Goal: Navigation & Orientation: Find specific page/section

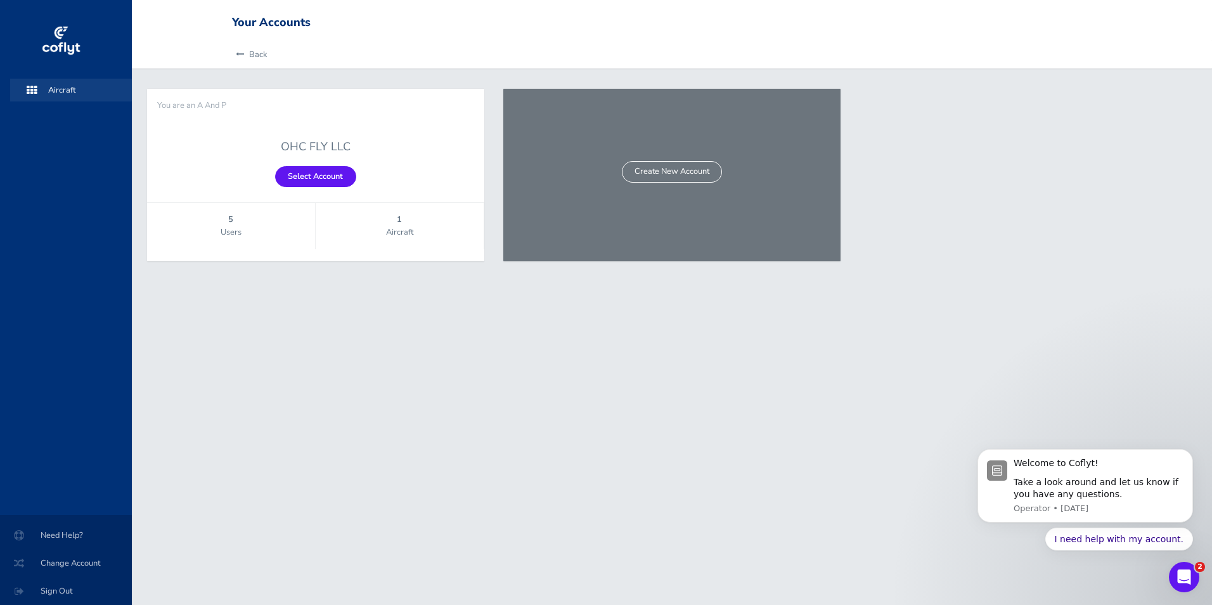
click at [53, 89] on span "Aircraft" at bounding box center [71, 90] width 96 height 23
click at [30, 89] on icon at bounding box center [32, 90] width 10 height 10
click at [409, 228] on span "Aircraft" at bounding box center [400, 232] width 168 height 13
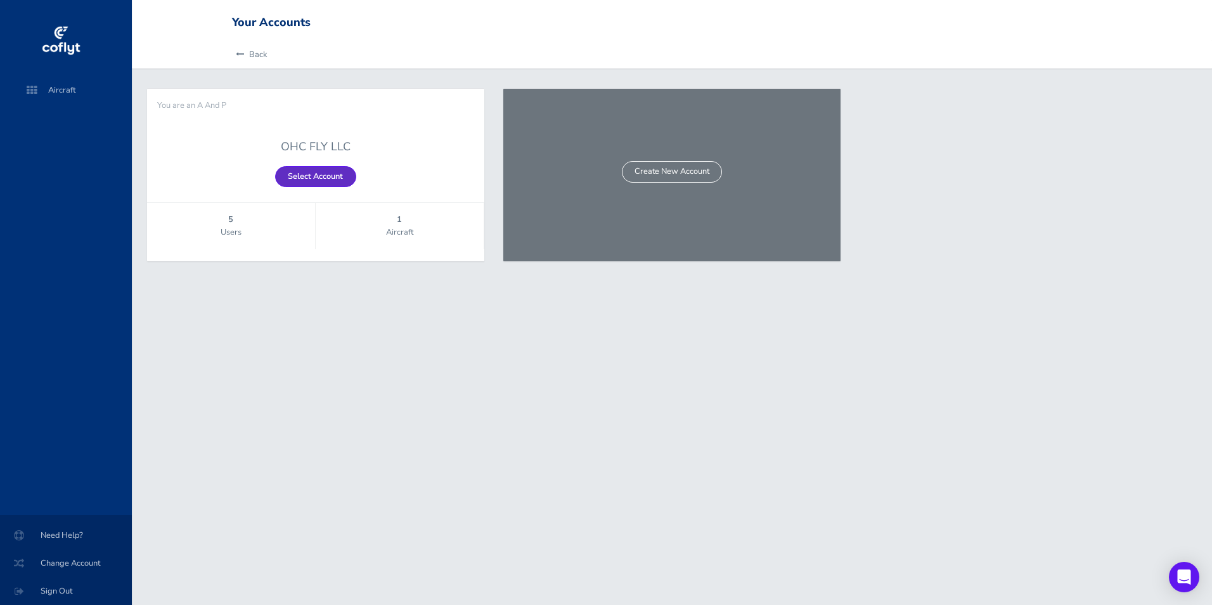
click at [309, 176] on link "Select Account" at bounding box center [315, 176] width 81 height 21
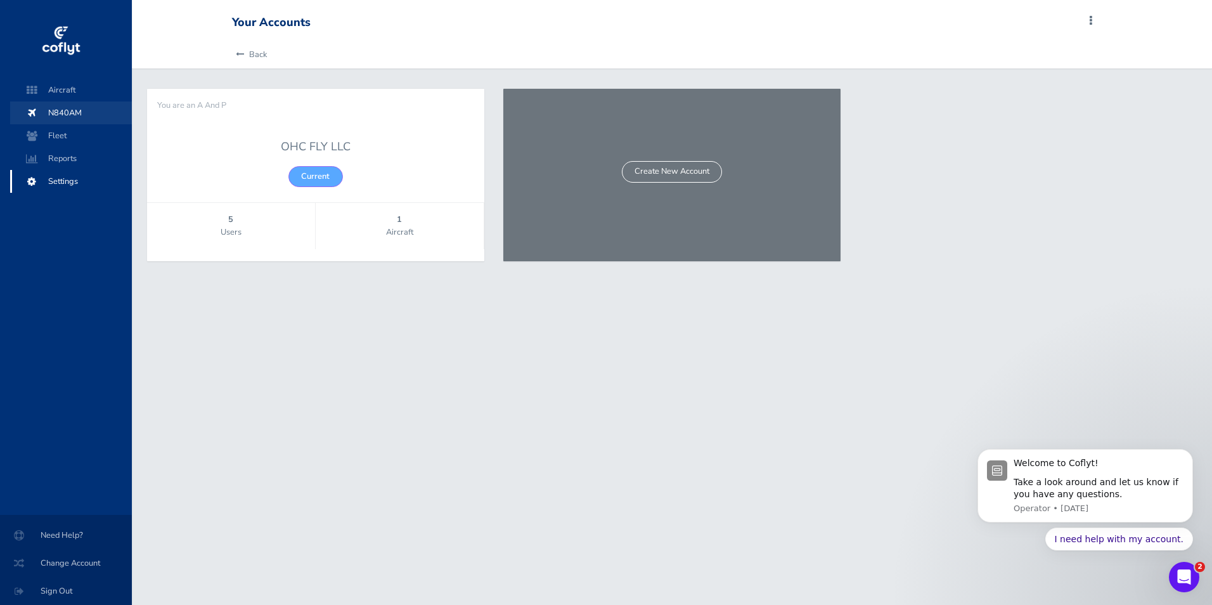
click at [58, 110] on span "N840AM" at bounding box center [71, 112] width 96 height 23
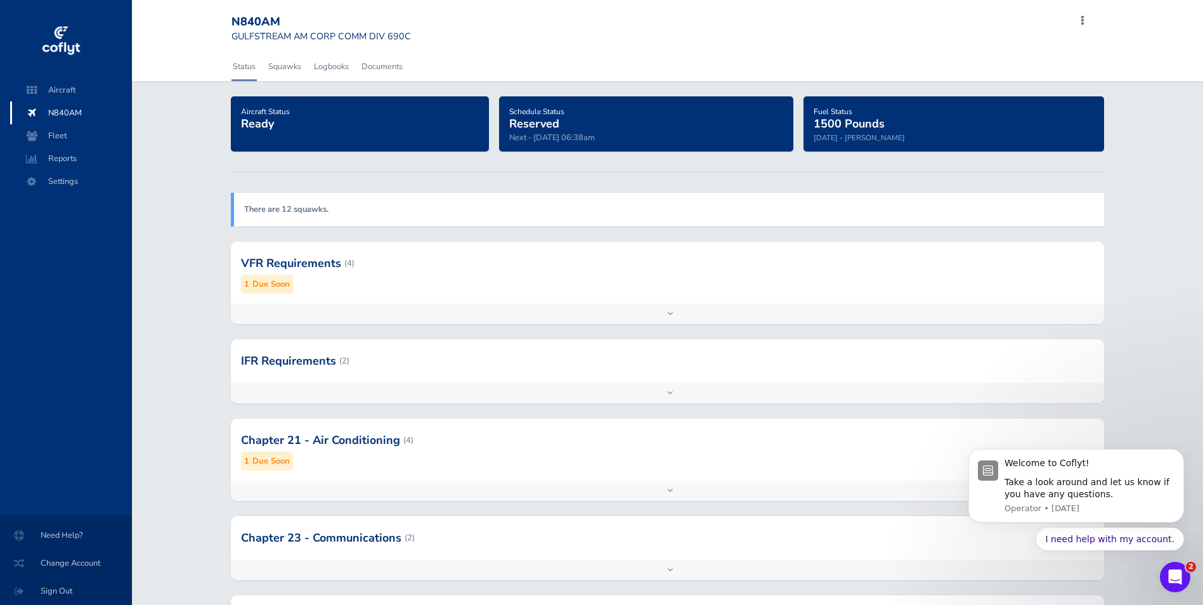
click at [251, 65] on link "Status" at bounding box center [243, 67] width 25 height 28
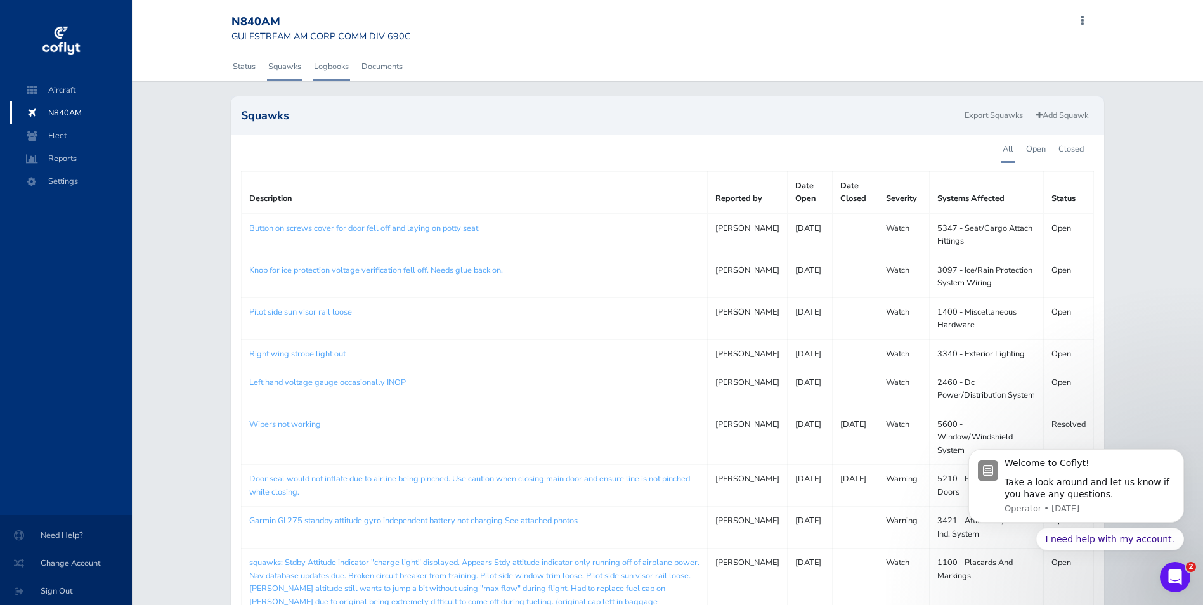
click at [338, 65] on link "Logbooks" at bounding box center [331, 67] width 37 height 28
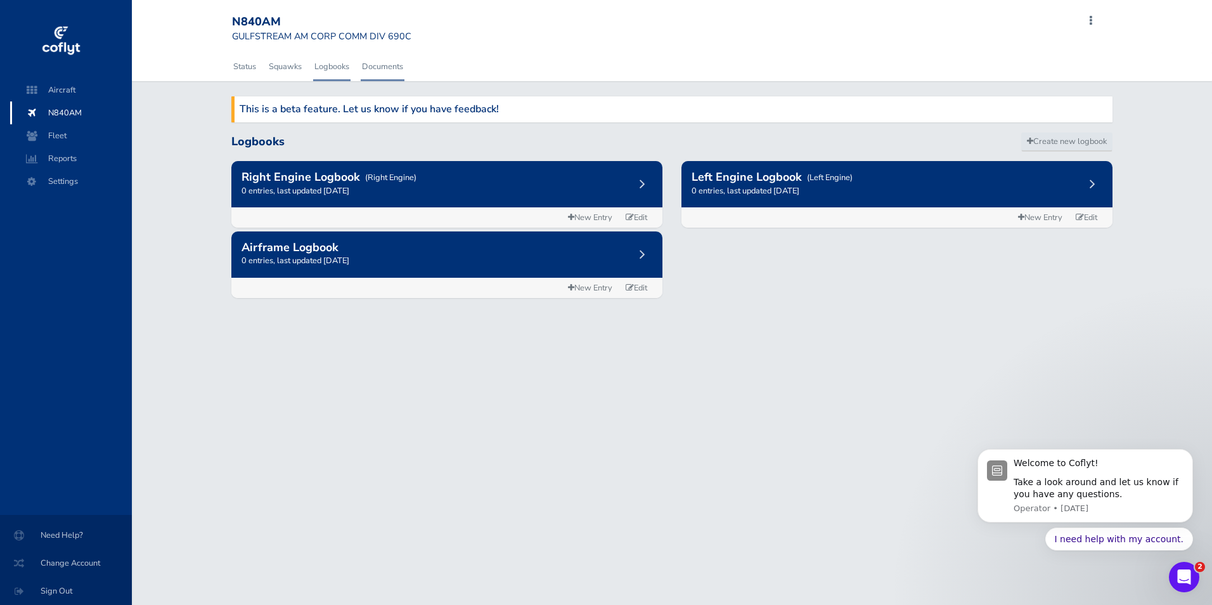
click at [391, 65] on link "Documents" at bounding box center [383, 67] width 44 height 28
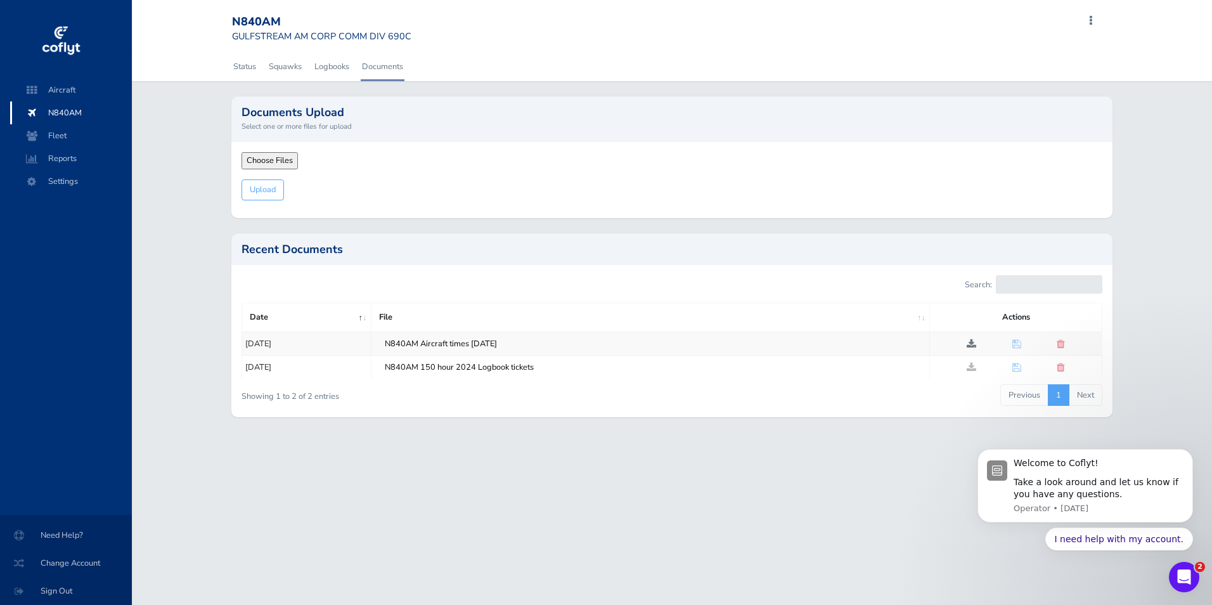
click at [971, 345] on span at bounding box center [972, 344] width 10 height 10
click at [66, 158] on span "Reports" at bounding box center [71, 158] width 96 height 23
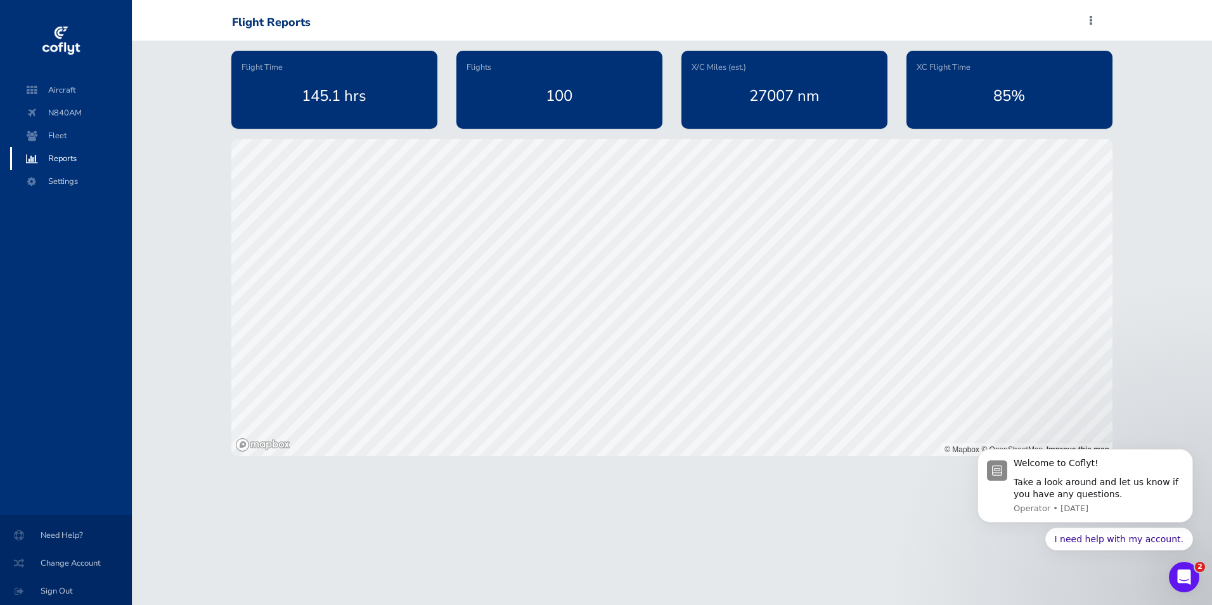
click at [550, 81] on div "100" at bounding box center [560, 96] width 186 height 44
click at [565, 94] on div "100" at bounding box center [560, 96] width 186 height 44
click at [1090, 20] on span at bounding box center [1090, 21] width 15 height 18
click at [58, 112] on span "N840AM" at bounding box center [71, 112] width 96 height 23
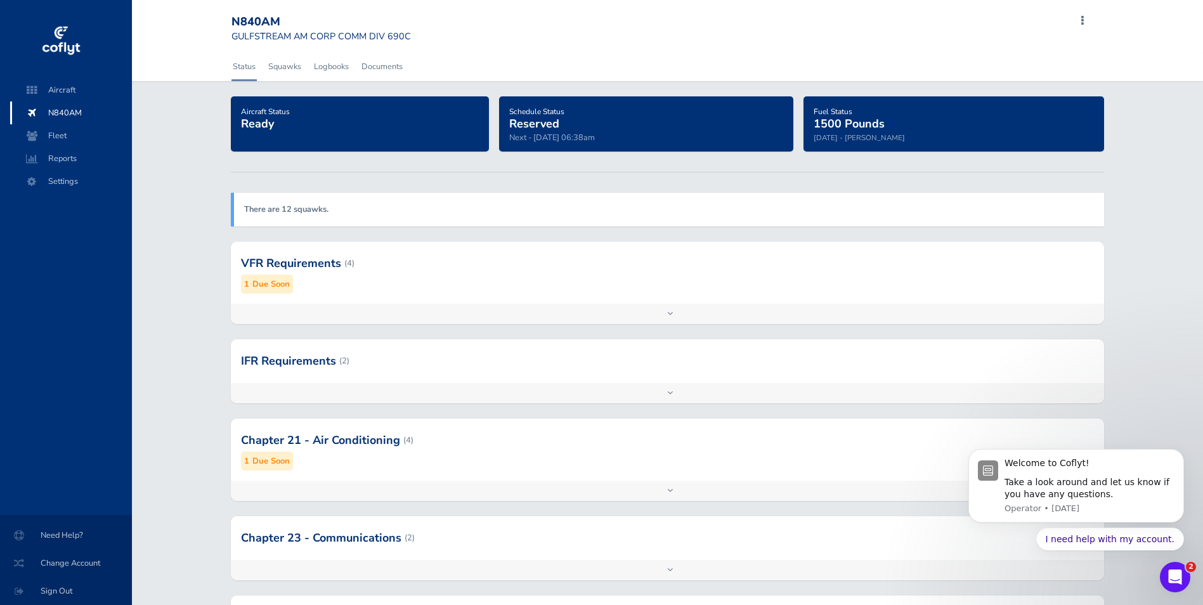
click at [537, 124] on span "Reserved" at bounding box center [534, 123] width 50 height 15
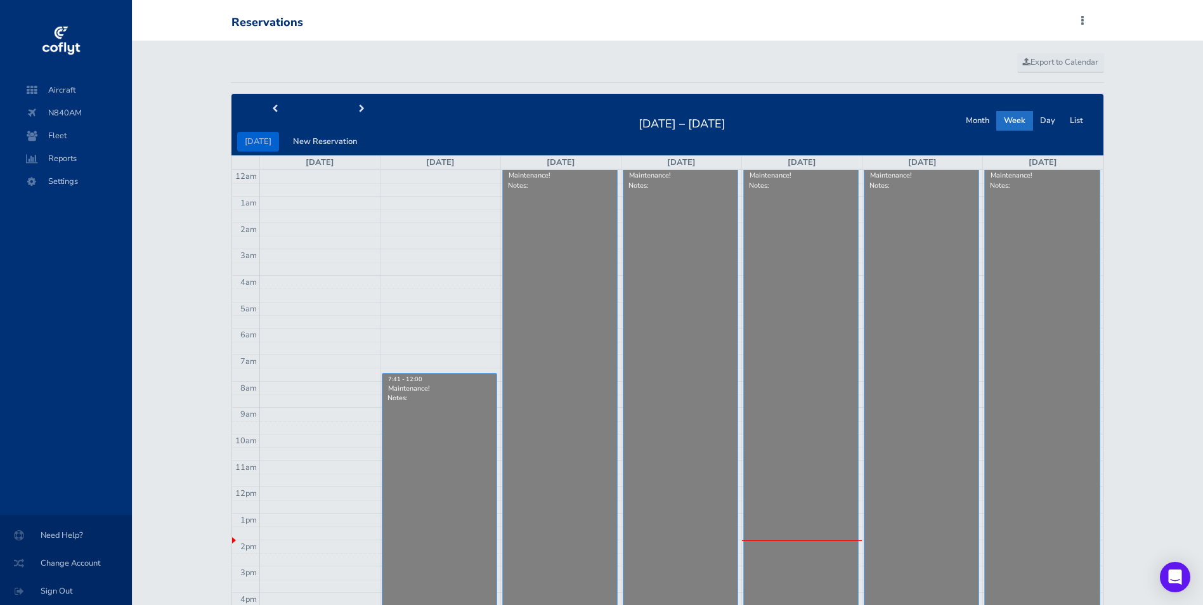
click at [1016, 176] on div "Maintenance!" at bounding box center [1042, 176] width 105 height 10
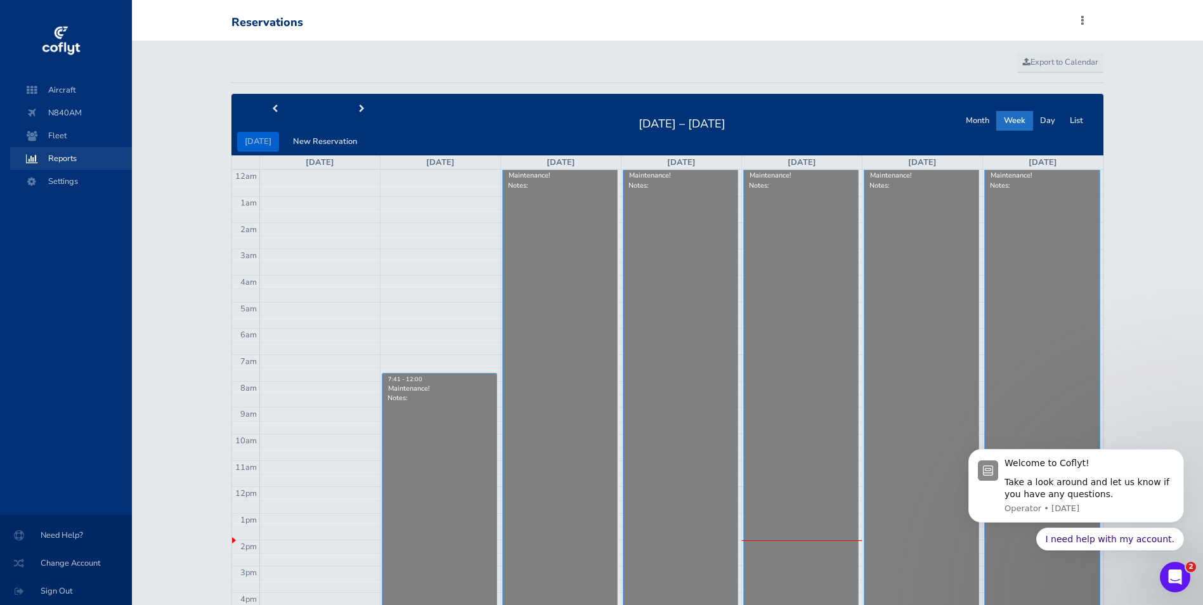
click at [54, 158] on span "Reports" at bounding box center [71, 158] width 96 height 23
